Goal: Task Accomplishment & Management: Manage account settings

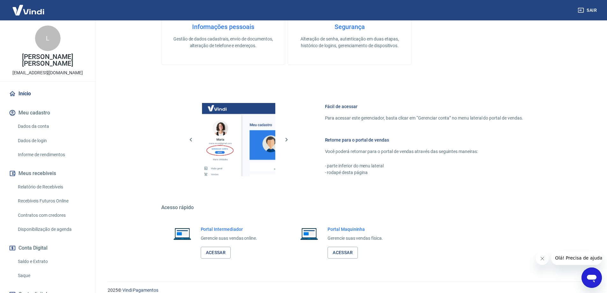
scroll to position [204, 0]
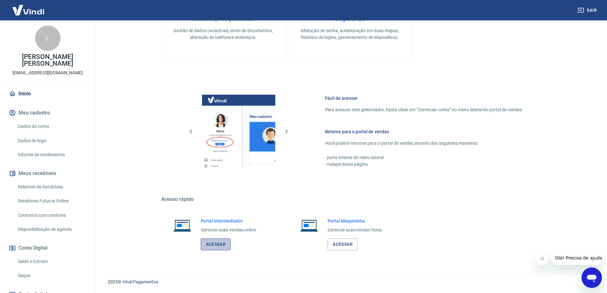
click at [212, 242] on link "Acessar" at bounding box center [216, 244] width 30 height 12
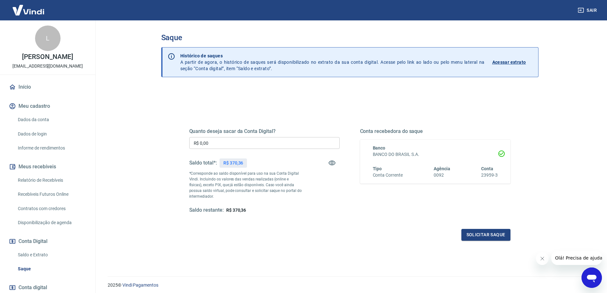
click at [218, 145] on input "R$ 0,00" at bounding box center [264, 143] width 150 height 12
type input "R$ 370,36"
click at [488, 238] on button "Solicitar saque" at bounding box center [486, 235] width 49 height 12
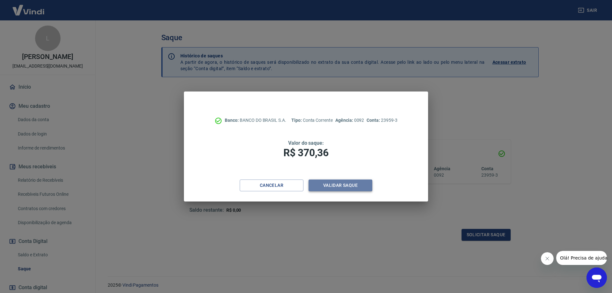
click at [339, 187] on button "Validar saque" at bounding box center [341, 185] width 64 height 12
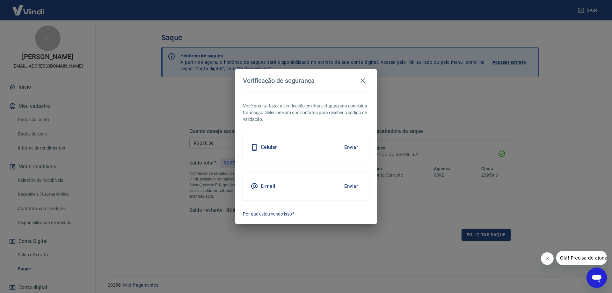
click at [274, 192] on div "E-mail Enviar" at bounding box center [306, 186] width 126 height 29
click at [346, 186] on button "Enviar" at bounding box center [351, 185] width 21 height 13
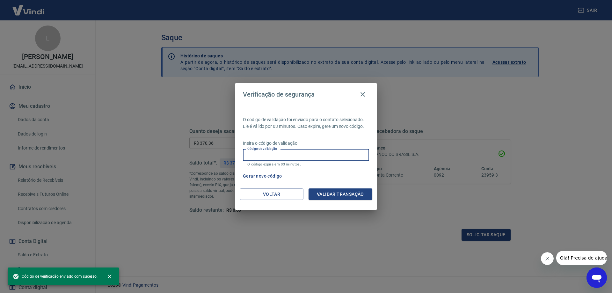
click at [272, 155] on input "Código de validação" at bounding box center [306, 155] width 126 height 12
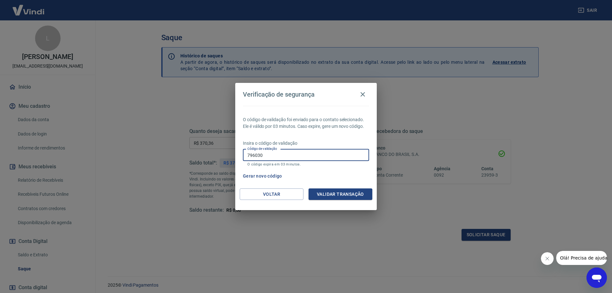
type input "796030"
click at [337, 200] on div "Voltar Validar transação" at bounding box center [306, 199] width 142 height 22
click at [333, 192] on button "Validar transação" at bounding box center [341, 194] width 64 height 12
